Goal: Transaction & Acquisition: Purchase product/service

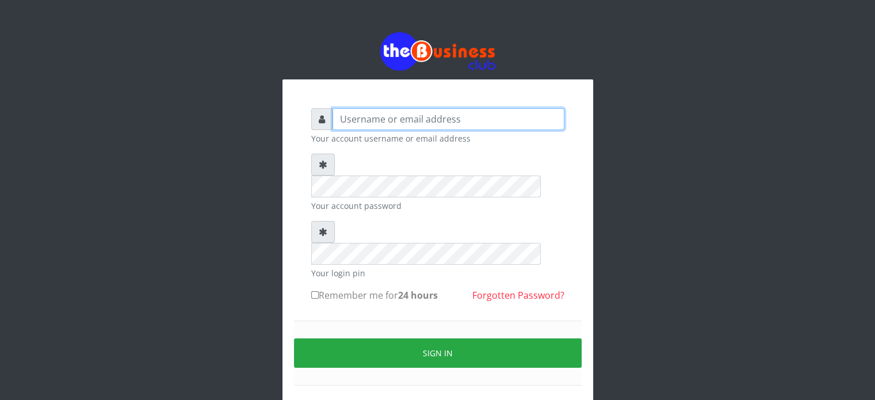
click at [467, 120] on input "text" at bounding box center [448, 119] width 232 height 22
type input "videx"
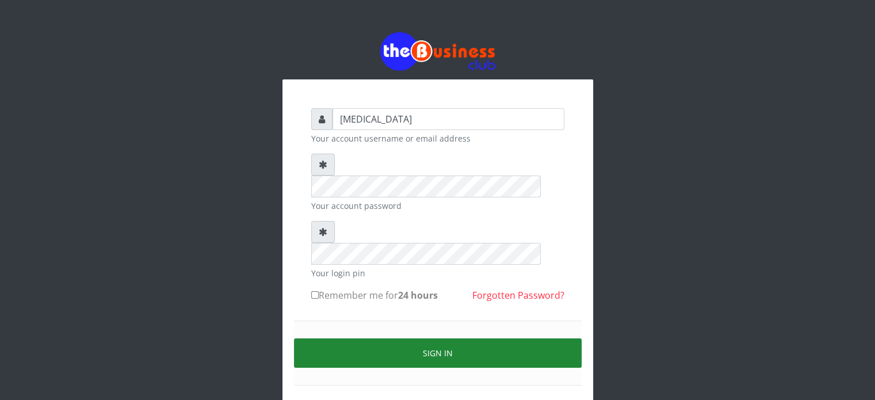
click at [495, 338] on button "Sign in" at bounding box center [438, 352] width 288 height 29
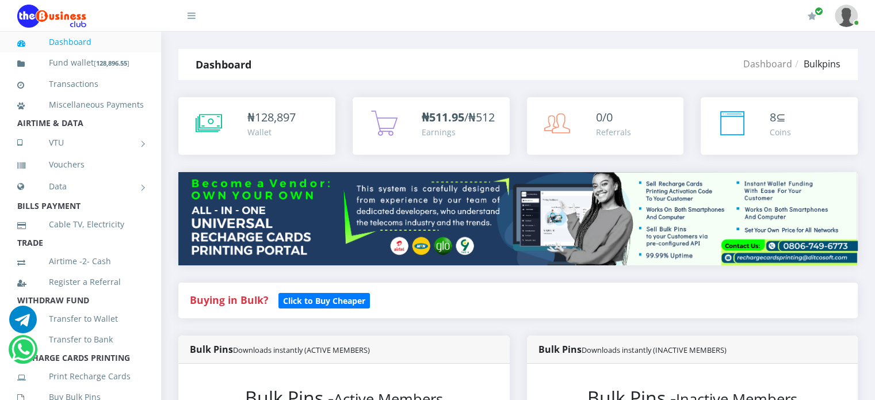
scroll to position [340, 0]
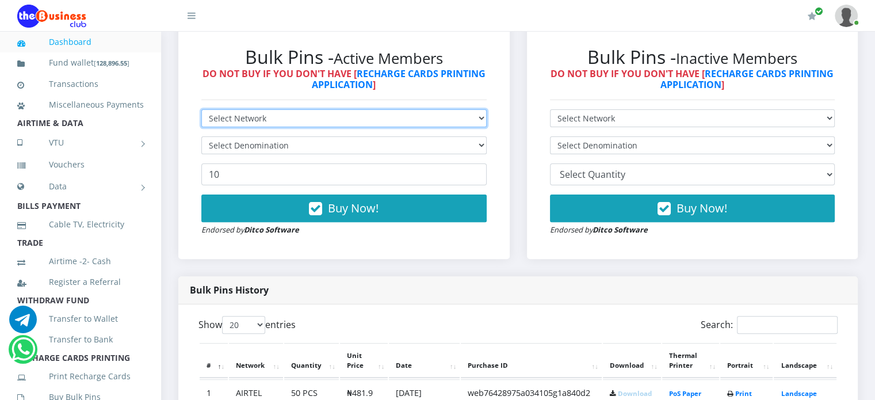
click at [328, 127] on select "Select Network MTN Globacom 9Mobile Airtel" at bounding box center [343, 118] width 285 height 18
select select "Glo"
click at [201, 121] on select "Select Network MTN Globacom 9Mobile Airtel" at bounding box center [343, 118] width 285 height 18
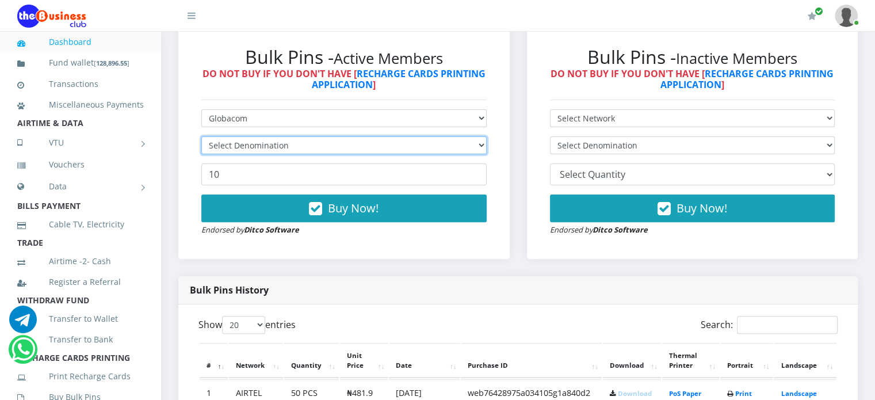
click at [243, 154] on select "Select Denomination" at bounding box center [343, 145] width 285 height 18
select select "96.55-100"
click at [201, 148] on select "Select Denomination Glo NGN100 - ₦96.55 Glo NGN200 - ₦193.10 Glo NGN500 - ₦482.…" at bounding box center [343, 145] width 285 height 18
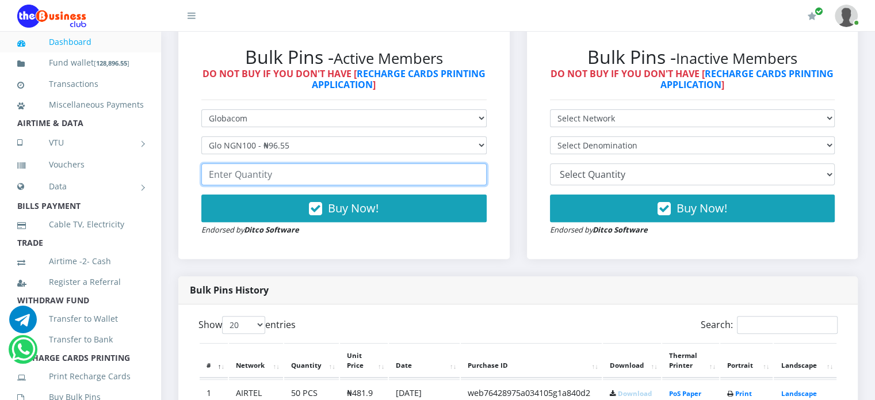
click at [252, 185] on input "number" at bounding box center [343, 174] width 285 height 22
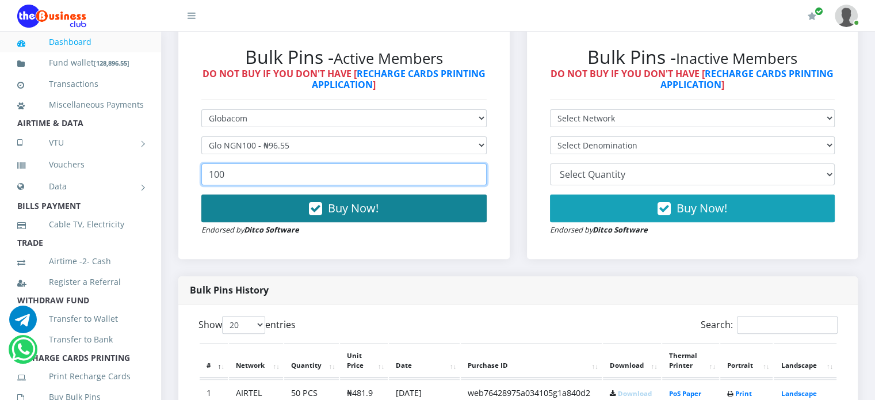
type input "100"
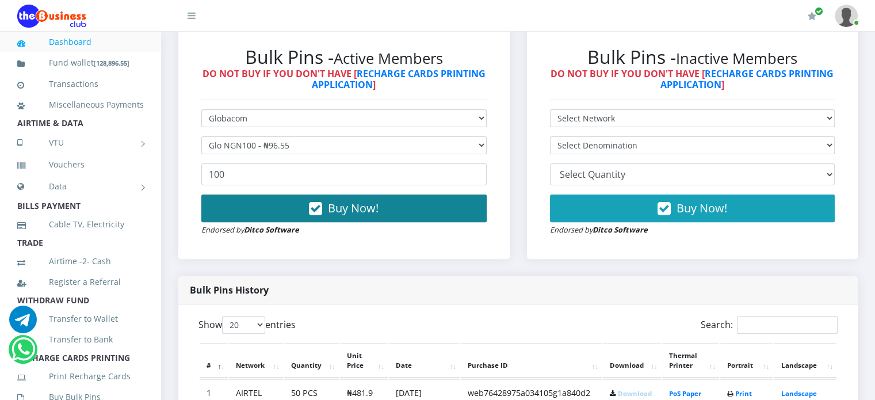
click at [302, 219] on button "Buy Now!" at bounding box center [343, 208] width 285 height 28
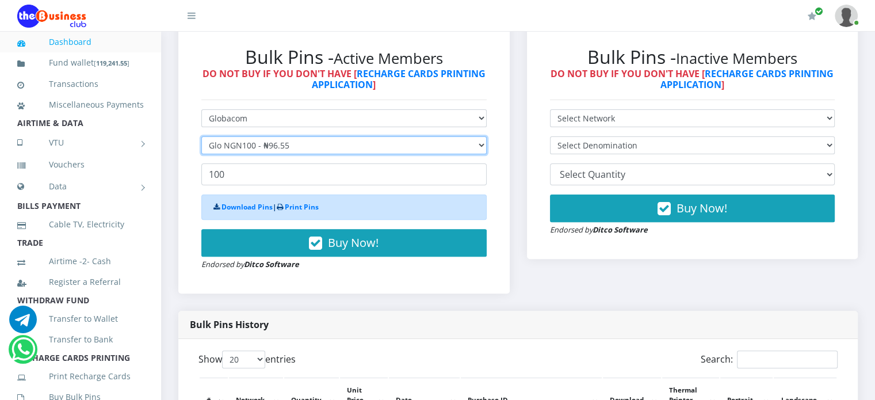
click at [311, 154] on select "Select Denomination Glo NGN100 - ₦96.55 Glo NGN200 - ₦193.10 Glo NGN500 - ₦482.…" at bounding box center [343, 145] width 285 height 18
select select "193.1-200"
click at [201, 148] on select "Select Denomination Glo NGN100 - ₦96.55 Glo NGN200 - ₦193.10 Glo NGN500 - ₦482.…" at bounding box center [343, 145] width 285 height 18
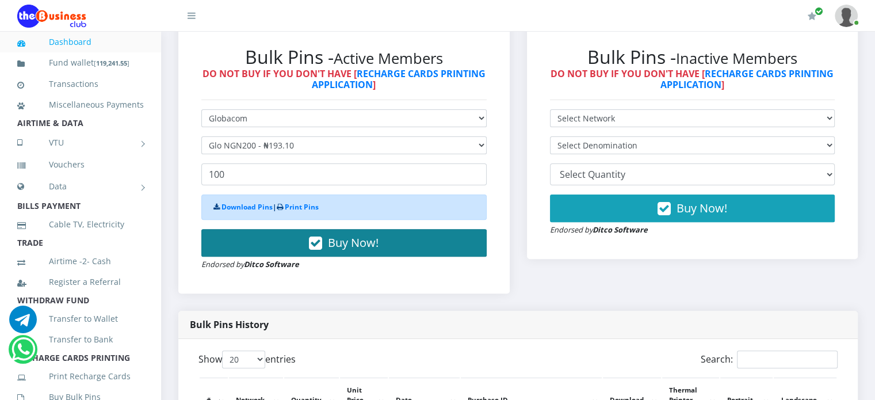
click at [345, 248] on span "Buy Now!" at bounding box center [353, 243] width 51 height 16
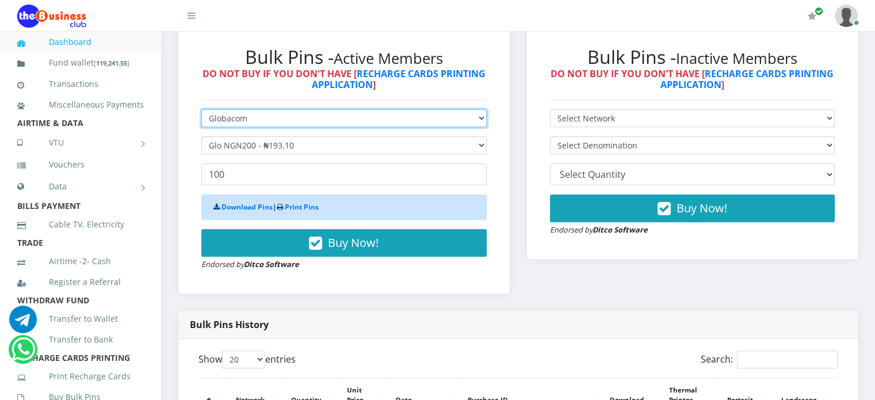
click at [302, 127] on select "Select Network MTN Globacom 9Mobile Airtel" at bounding box center [343, 118] width 285 height 18
select select "Airtel"
click at [201, 121] on select "Select Network MTN Globacom 9Mobile Airtel" at bounding box center [343, 118] width 285 height 18
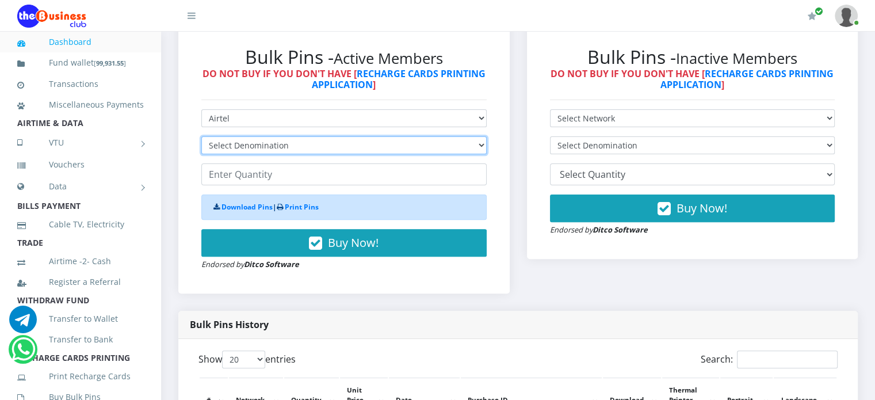
click at [294, 154] on select "Select Denomination Airtel NGN100 - ₦96.38 Airtel NGN200 - ₦192.76 Airtel NGN50…" at bounding box center [343, 145] width 285 height 18
select select "96.38-100"
click at [201, 148] on select "Select Denomination Airtel NGN100 - ₦96.38 Airtel NGN200 - ₦192.76 Airtel NGN50…" at bounding box center [343, 145] width 285 height 18
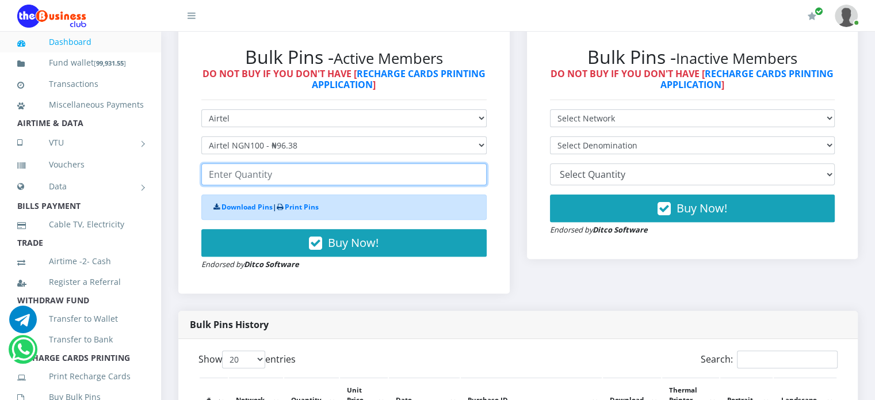
click at [278, 185] on input "number" at bounding box center [343, 174] width 285 height 22
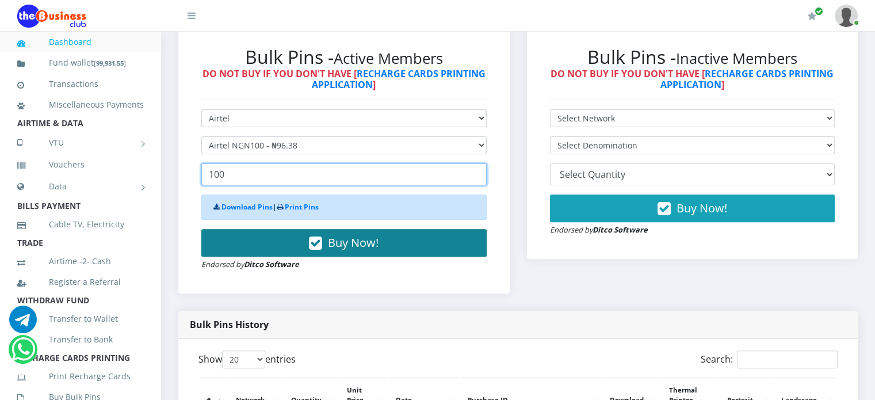
type input "100"
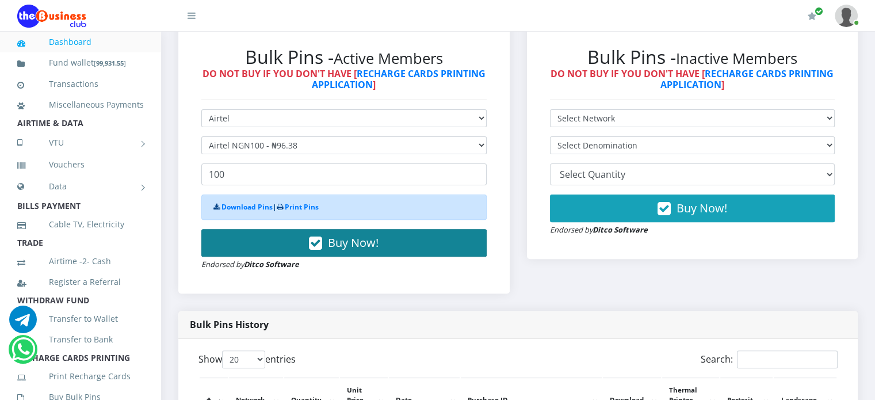
click at [330, 248] on span "Buy Now!" at bounding box center [353, 243] width 51 height 16
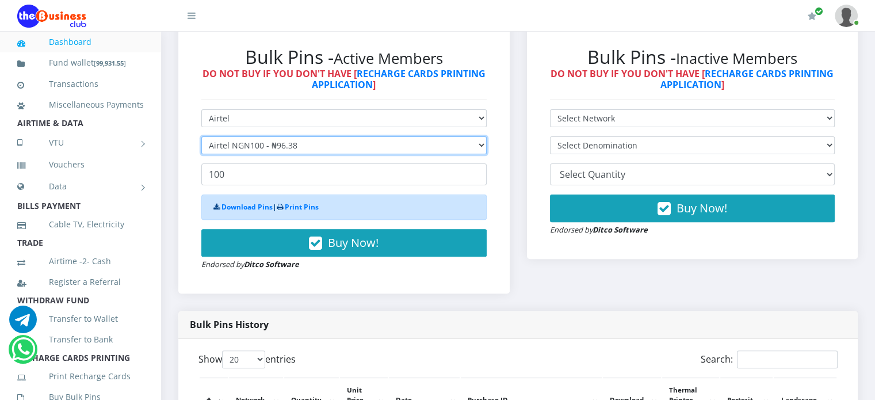
click at [331, 154] on select "Select Denomination Airtel NGN100 - ₦96.38 Airtel NGN200 - ₦192.76 Airtel NGN50…" at bounding box center [343, 145] width 285 height 18
select select "192.76-200"
click at [201, 148] on select "Select Denomination Airtel NGN100 - ₦96.38 Airtel NGN200 - ₦192.76 Airtel NGN50…" at bounding box center [343, 145] width 285 height 18
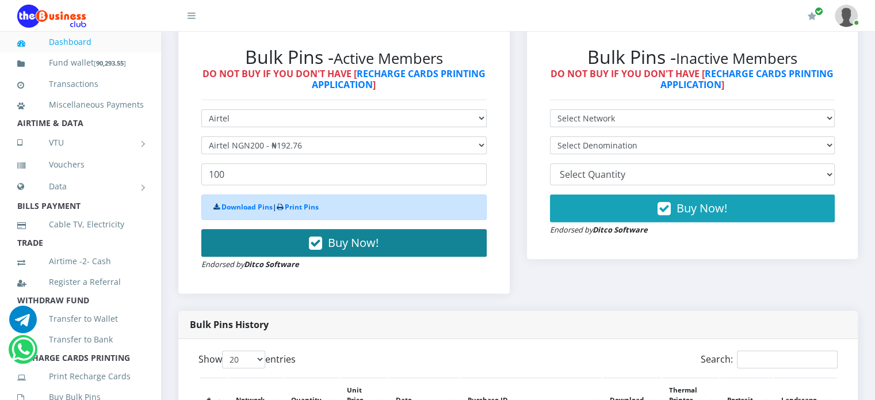
click at [320, 249] on icon "button" at bounding box center [315, 244] width 13 height 12
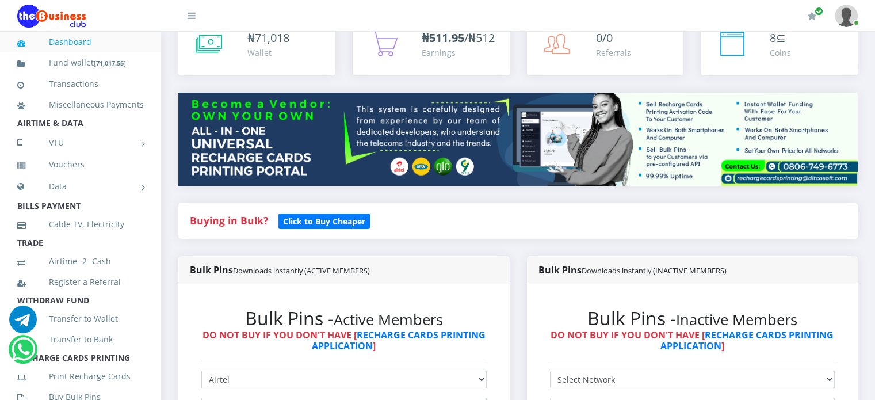
scroll to position [0, 0]
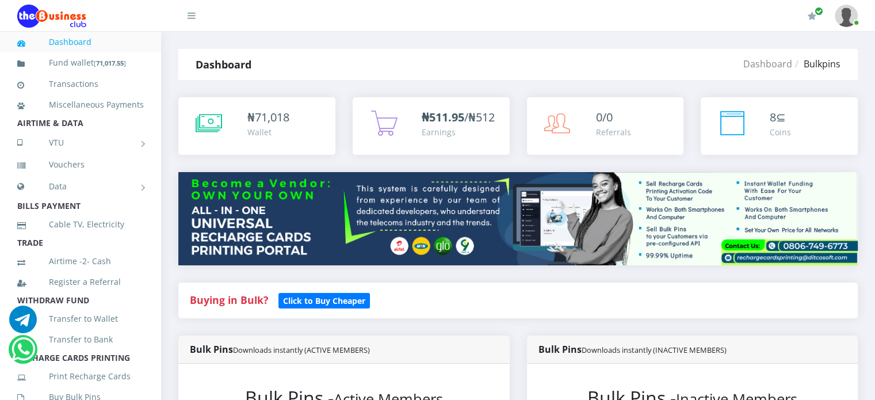
click at [301, 144] on div "₦ 71,018 Wallet" at bounding box center [256, 126] width 157 height 58
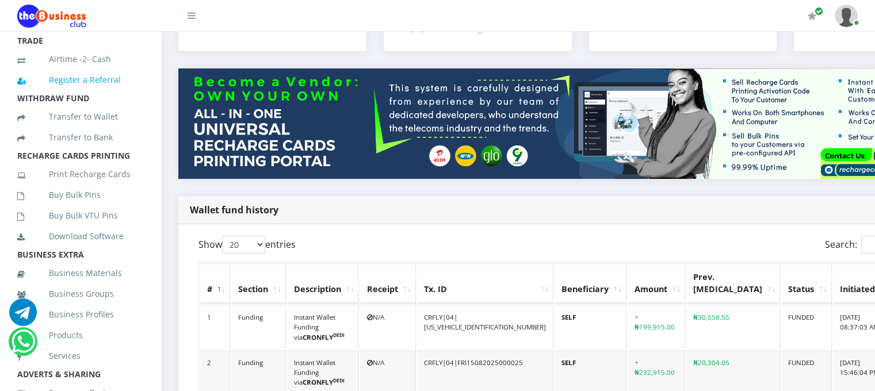
scroll to position [202, 0]
click at [89, 207] on link "Buy Bulk Pins" at bounding box center [80, 194] width 127 height 26
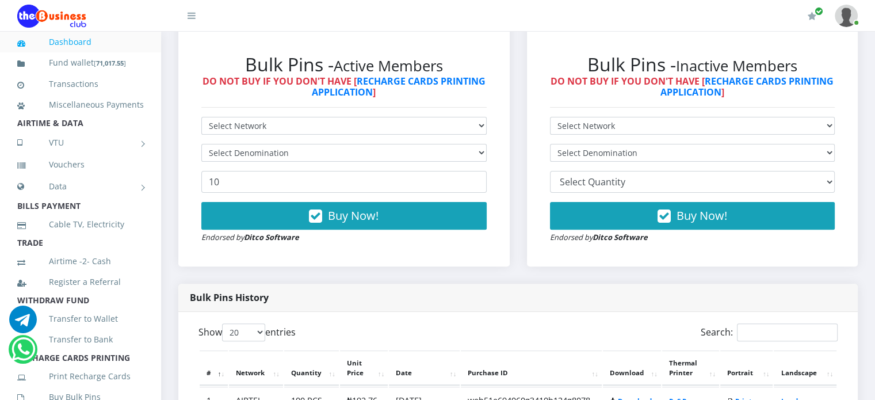
scroll to position [334, 0]
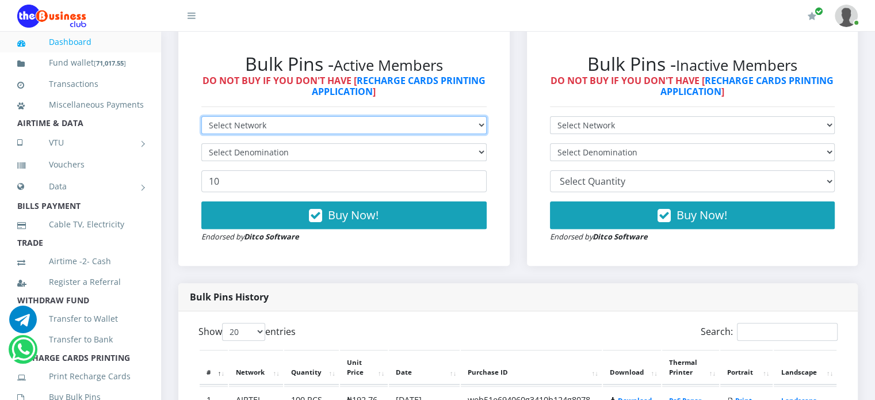
click at [295, 134] on select "Select Network MTN Globacom 9Mobile Airtel" at bounding box center [343, 125] width 285 height 18
select select "Glo"
click at [201, 129] on select "Select Network MTN Globacom 9Mobile Airtel" at bounding box center [343, 125] width 285 height 18
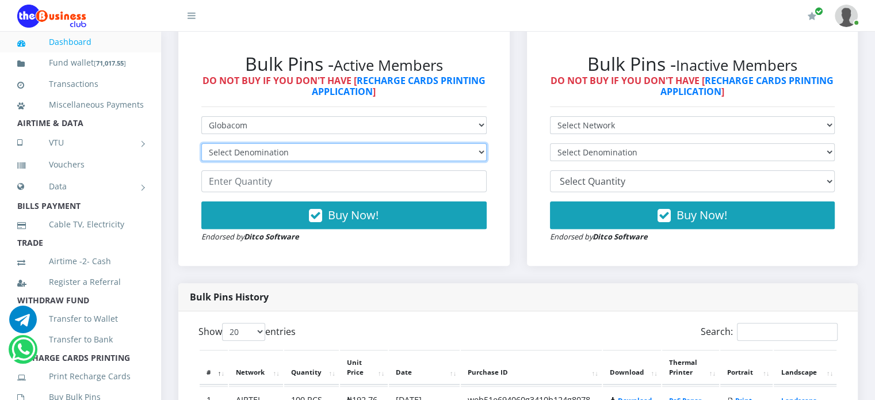
click at [245, 161] on select "Select Denomination Glo NGN100 - ₦96.55 Glo NGN200 - ₦193.10 Glo NGN500 - ₦482.…" at bounding box center [343, 152] width 285 height 18
select select "482.75-500"
click at [201, 156] on select "Select Denomination Glo NGN100 - ₦96.55 Glo NGN200 - ₦193.10 Glo NGN500 - ₦482.…" at bounding box center [343, 152] width 285 height 18
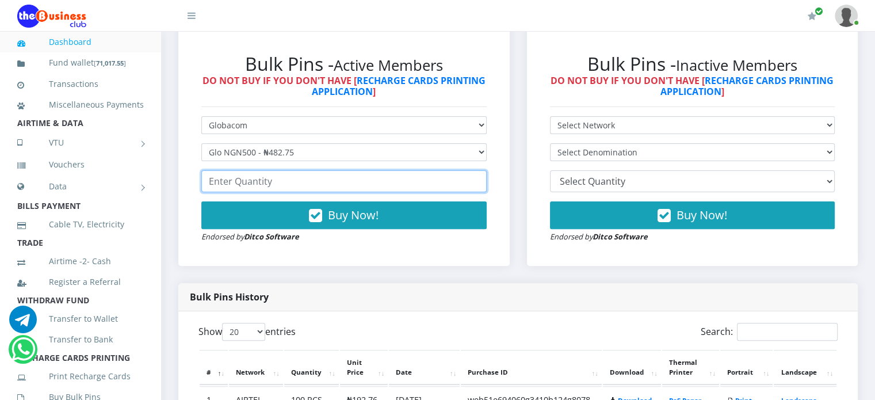
click at [250, 192] on input "number" at bounding box center [343, 181] width 285 height 22
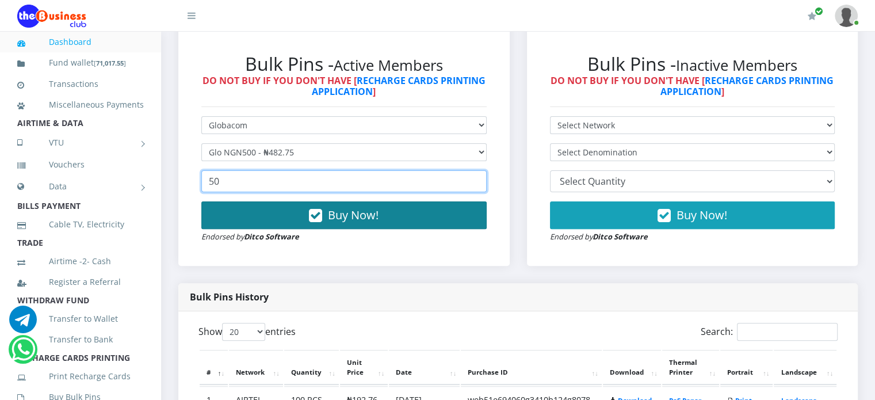
type input "50"
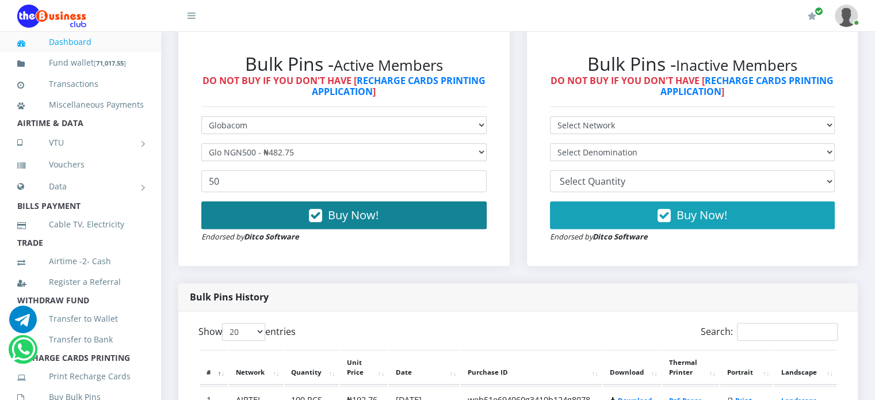
click at [292, 224] on button "Buy Now!" at bounding box center [343, 215] width 285 height 28
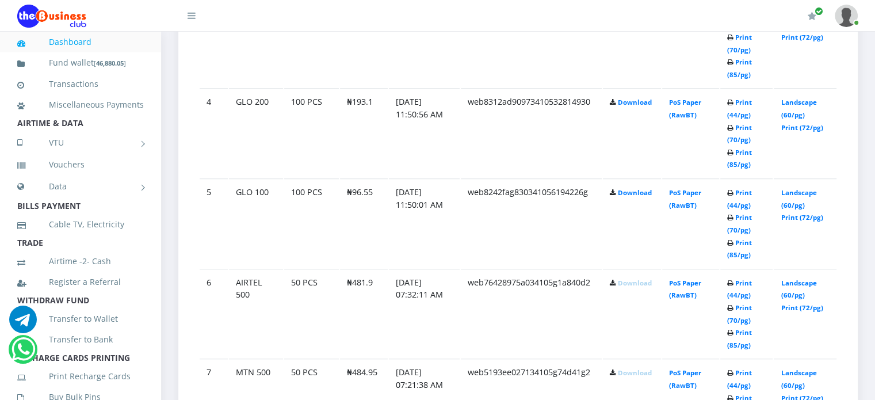
scroll to position [903, 0]
click at [641, 196] on link "Download" at bounding box center [635, 191] width 34 height 9
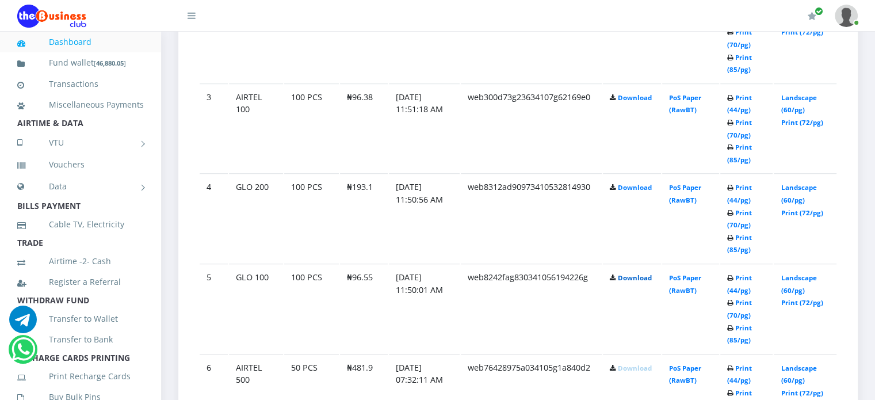
scroll to position [814, 0]
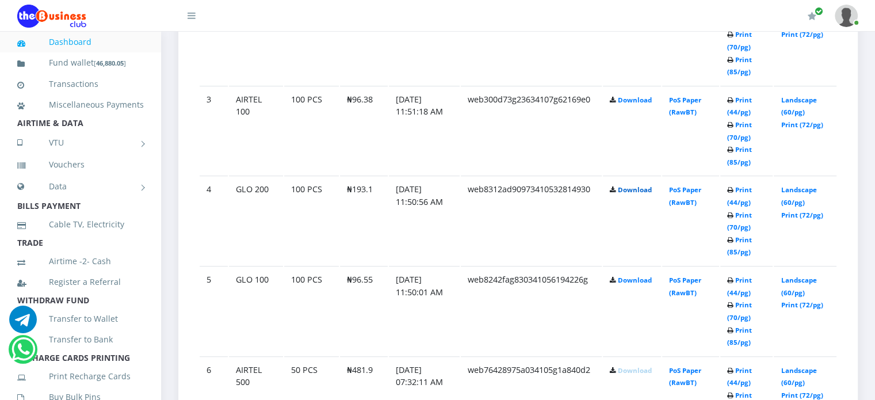
click at [629, 194] on link "Download" at bounding box center [635, 189] width 34 height 9
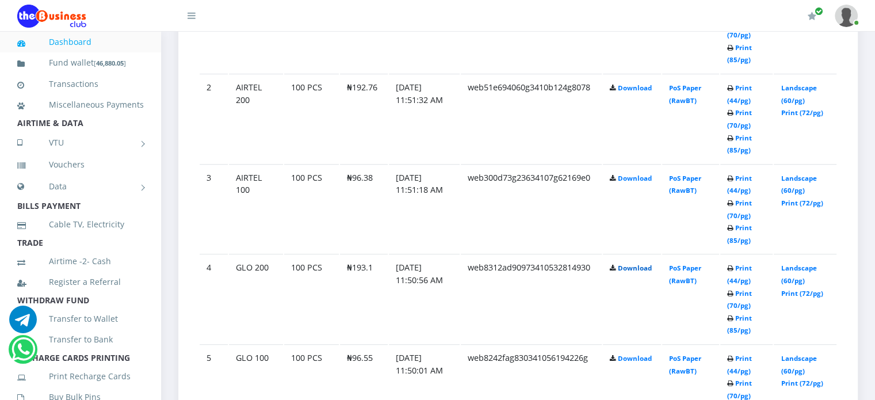
scroll to position [734, 0]
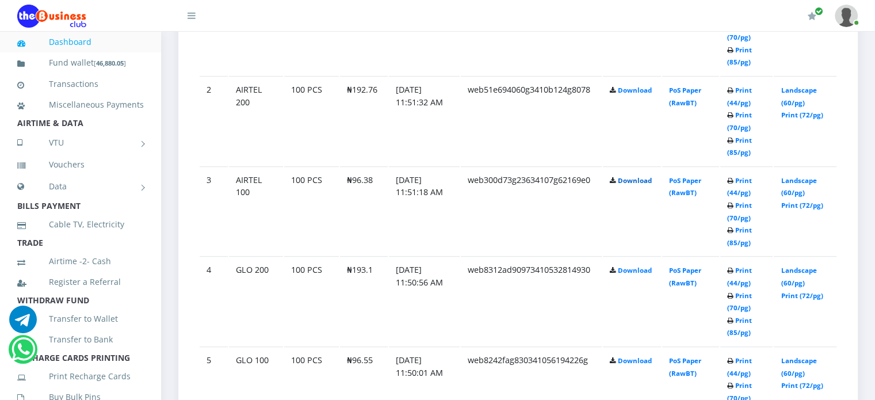
click at [628, 185] on link "Download" at bounding box center [635, 180] width 34 height 9
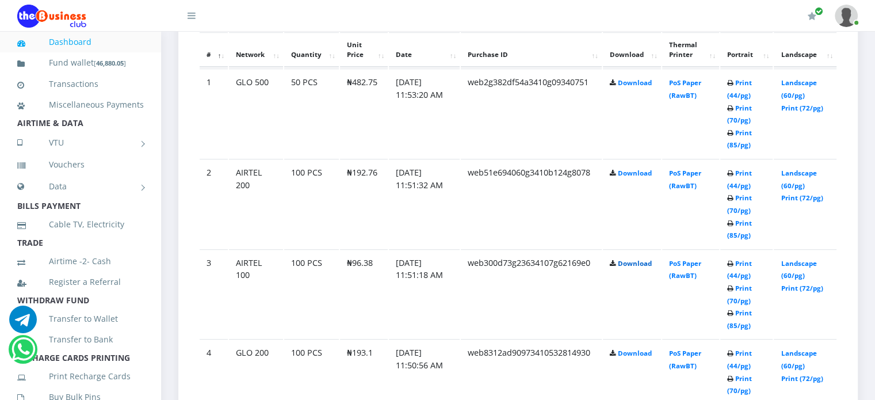
scroll to position [649, 0]
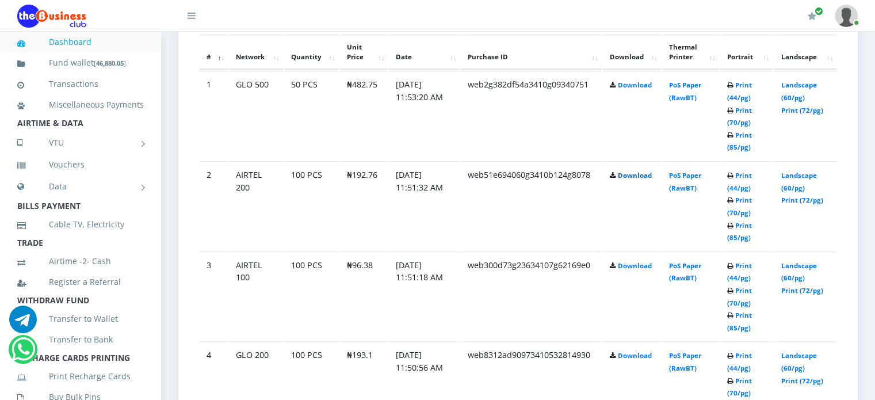
click at [625, 179] on link "Download" at bounding box center [635, 175] width 34 height 9
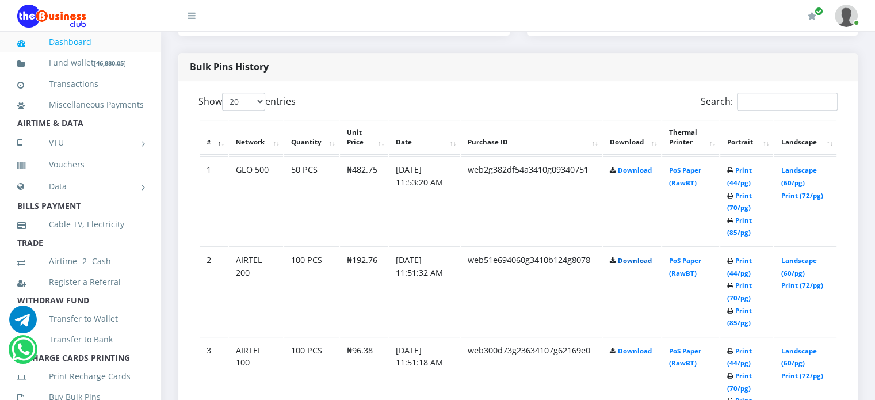
scroll to position [556, 0]
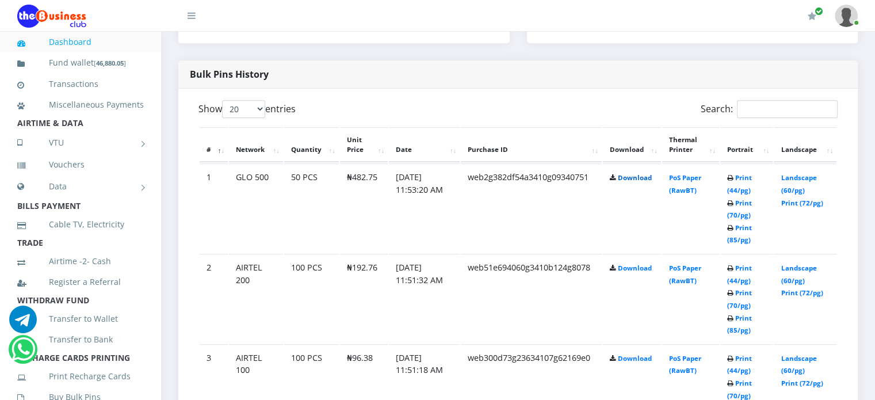
click at [626, 182] on link "Download" at bounding box center [635, 177] width 34 height 9
drag, startPoint x: 351, startPoint y: 189, endPoint x: 377, endPoint y: 192, distance: 25.5
click at [377, 192] on td "₦482.75" at bounding box center [364, 207] width 48 height 89
copy td "482.75"
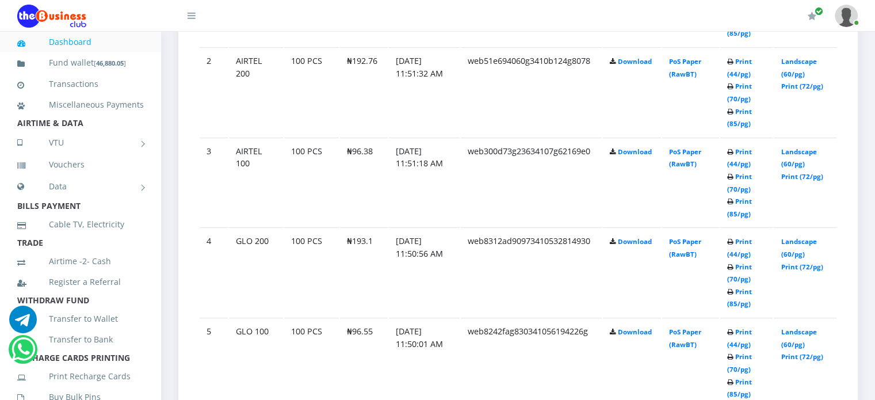
scroll to position [772, 0]
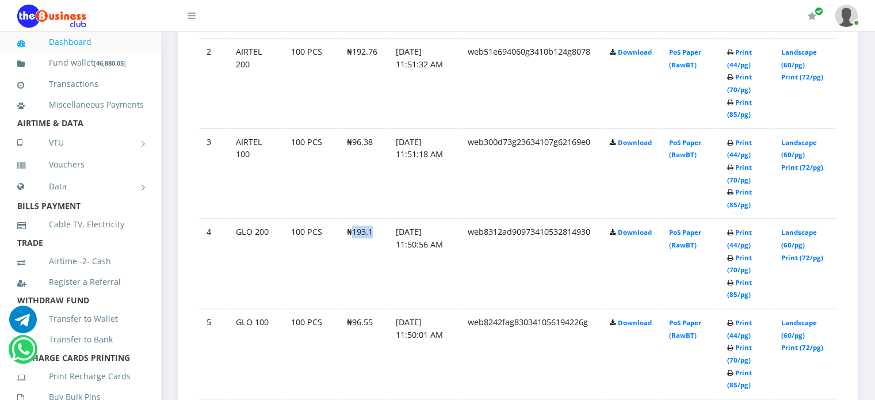
drag, startPoint x: 350, startPoint y: 243, endPoint x: 370, endPoint y: 244, distance: 20.7
click at [370, 127] on td "₦193.1" at bounding box center [364, 82] width 48 height 89
copy td "193.1"
drag, startPoint x: 352, startPoint y: 328, endPoint x: 376, endPoint y: 335, distance: 24.4
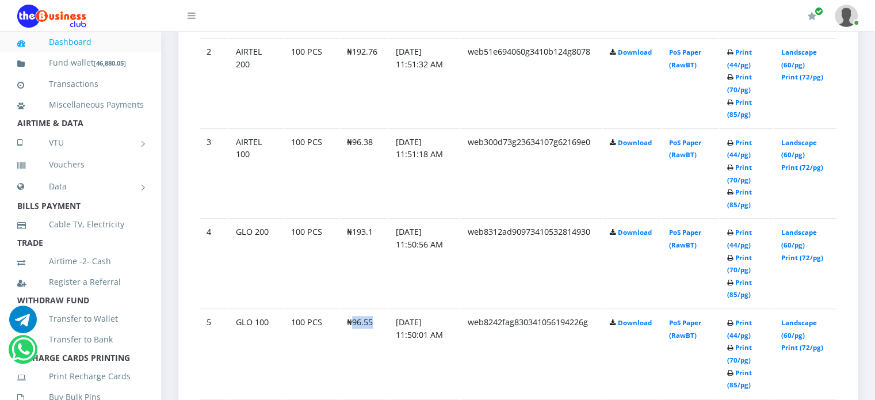
copy td "96.55"
drag, startPoint x: 351, startPoint y: 62, endPoint x: 382, endPoint y: 64, distance: 31.1
click at [382, 64] on td "₦192.76" at bounding box center [364, 82] width 48 height 89
copy td "192.76"
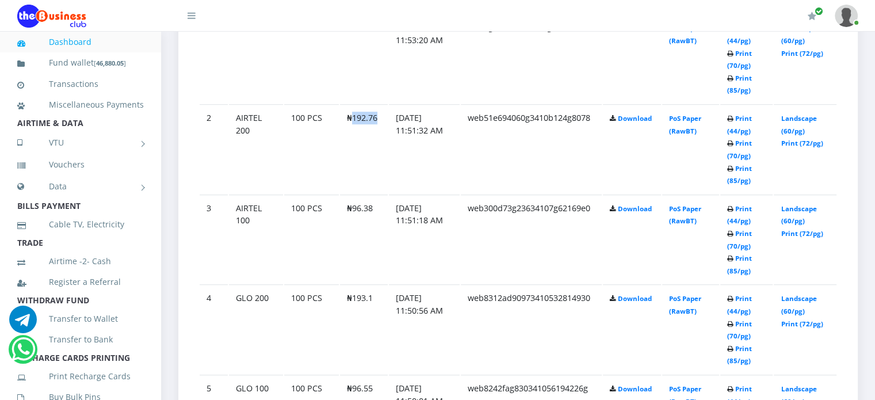
scroll to position [696, 0]
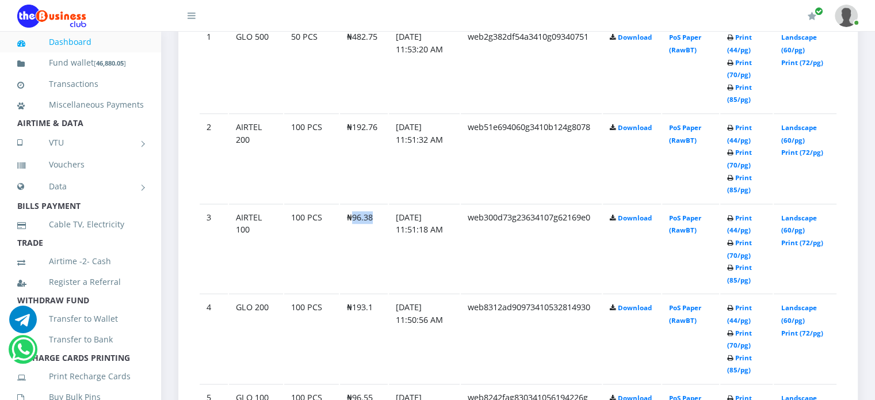
drag, startPoint x: 350, startPoint y: 229, endPoint x: 373, endPoint y: 229, distance: 23.0
click at [373, 112] on td "₦96.38" at bounding box center [364, 67] width 48 height 89
copy td "96.38"
